Goal: Task Accomplishment & Management: Manage account settings

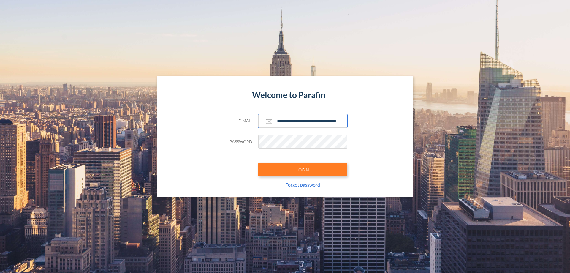
type input "**********"
click at [303, 170] on button "LOGIN" at bounding box center [302, 170] width 89 height 14
